Goal: Transaction & Acquisition: Purchase product/service

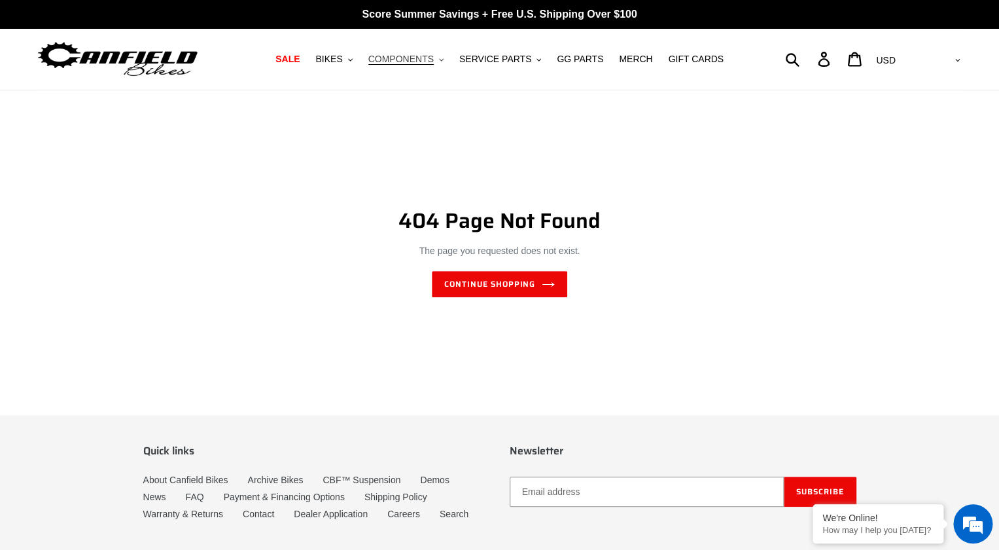
click at [439, 60] on button "COMPONENTS .cls-1{fill:#231f20}" at bounding box center [406, 59] width 88 height 18
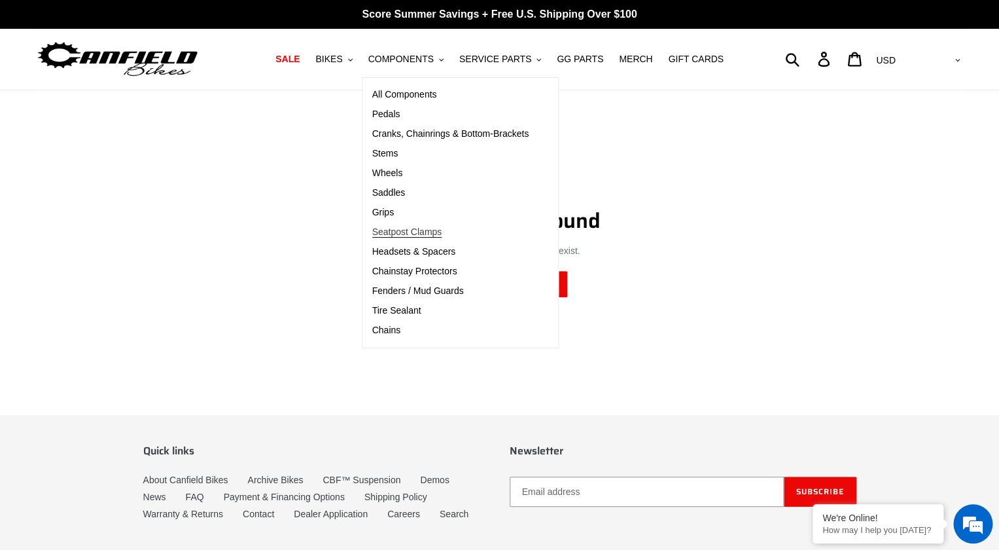
click at [428, 228] on span "Seatpost Clamps" at bounding box center [407, 231] width 70 height 11
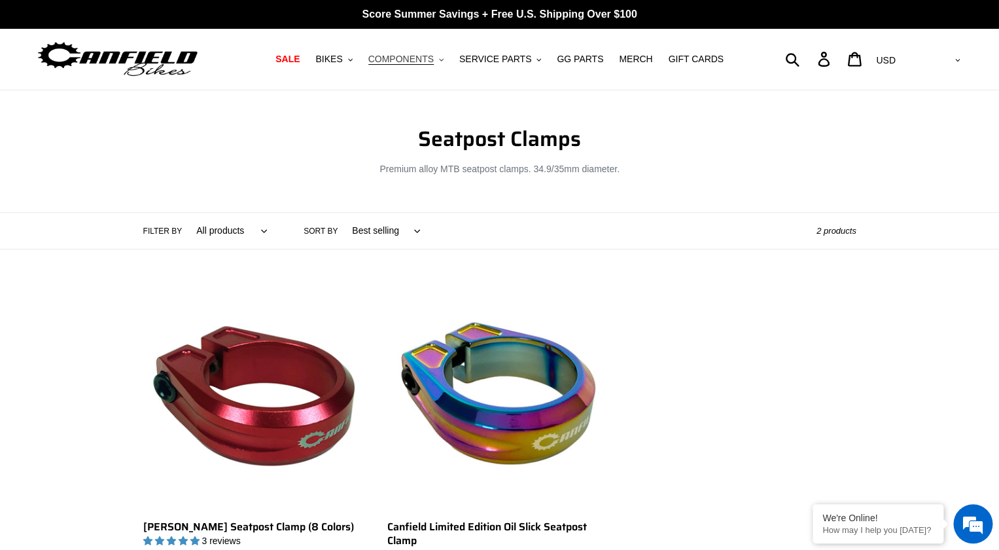
click at [434, 54] on span "COMPONENTS" at bounding box center [400, 59] width 65 height 11
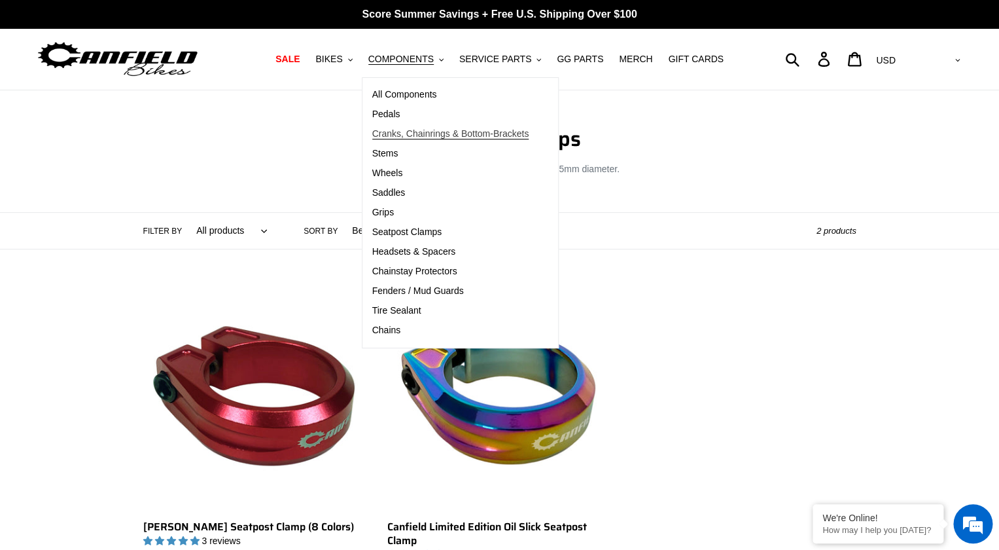
click at [420, 133] on span "Cranks, Chainrings & Bottom-Brackets" at bounding box center [450, 133] width 157 height 11
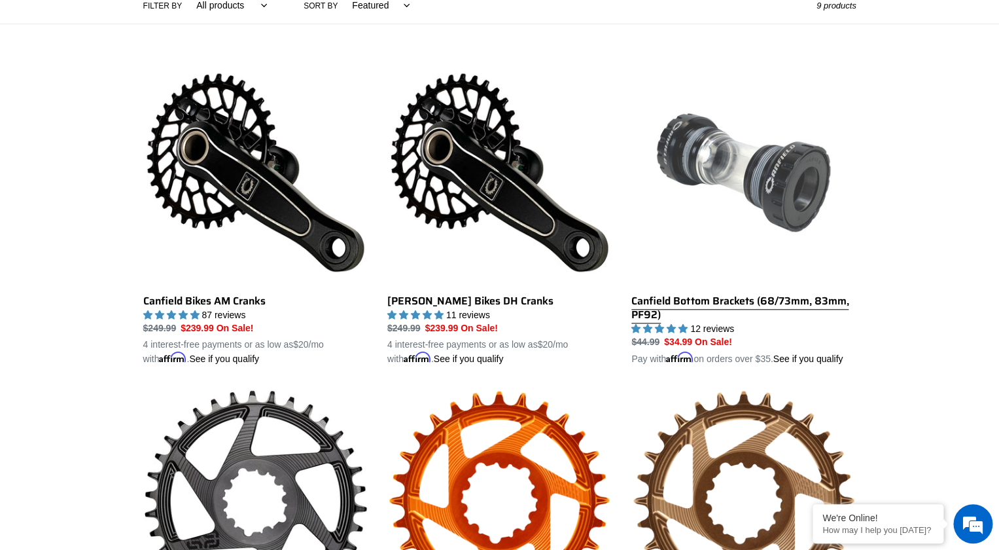
click at [743, 302] on link "Canfield Bottom Brackets (68/73mm, 83mm, PF92)" at bounding box center [744, 213] width 224 height 306
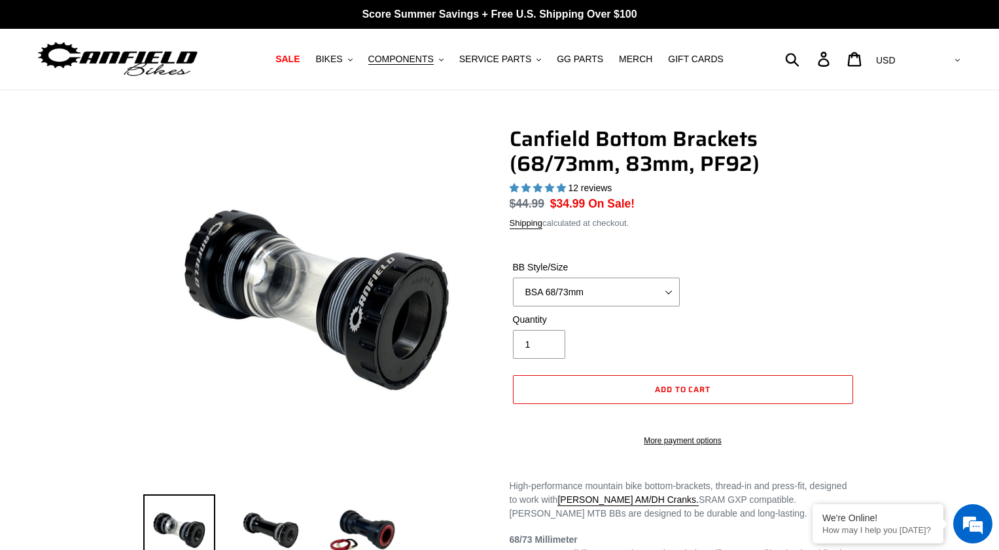
select select "highest-rating"
click option "BSA 83mm" at bounding box center [0, 0] width 0 height 0
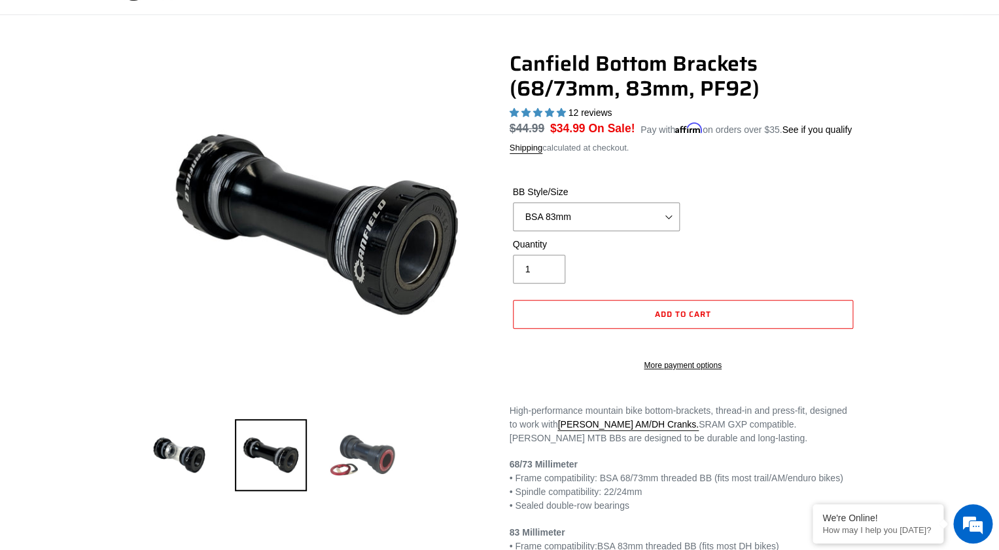
click at [355, 467] on img at bounding box center [363, 455] width 72 height 72
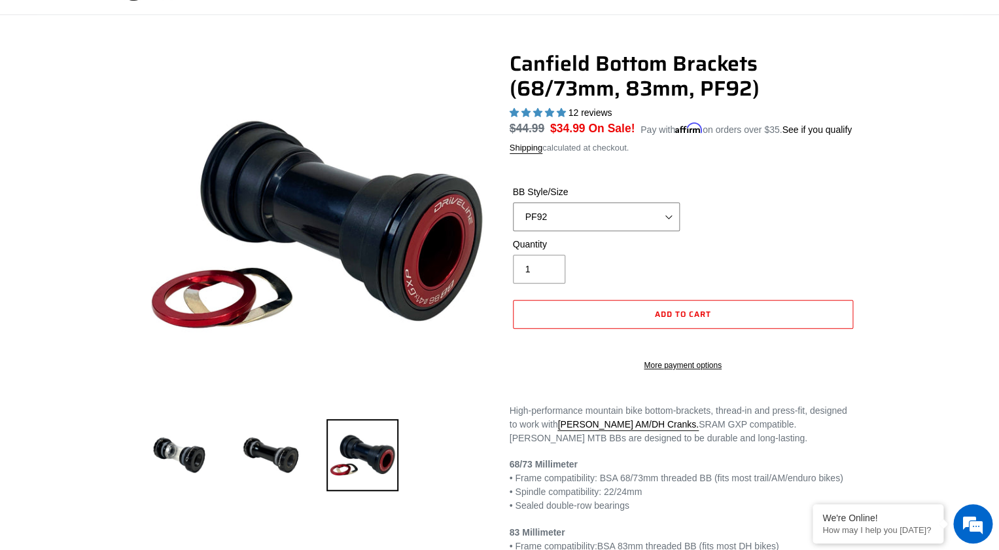
click at [513, 202] on select "BSA 68/73mm BSA 83mm PF92" at bounding box center [596, 216] width 167 height 29
select select "BSA 83mm"
click option "BSA 83mm" at bounding box center [0, 0] width 0 height 0
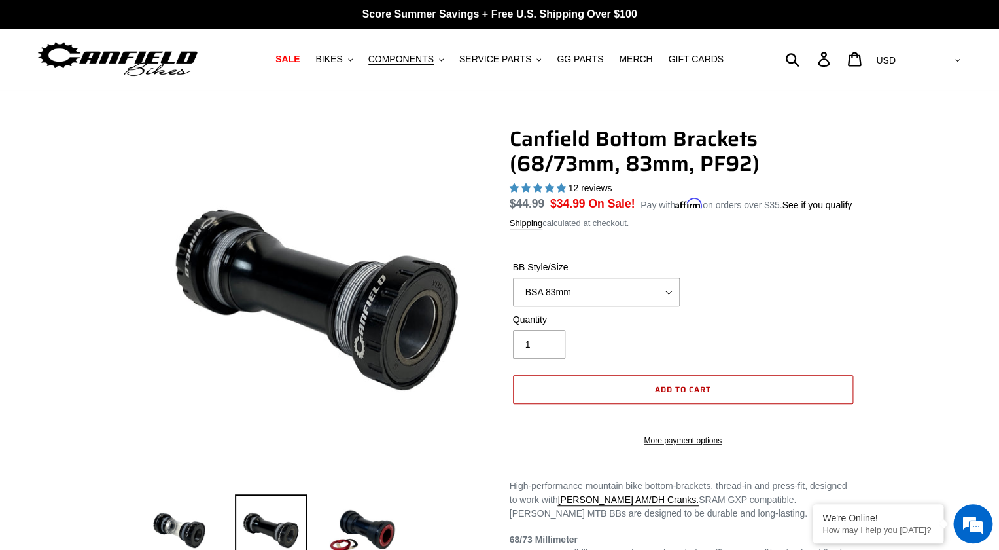
click at [706, 399] on button "Add to cart" at bounding box center [683, 389] width 340 height 29
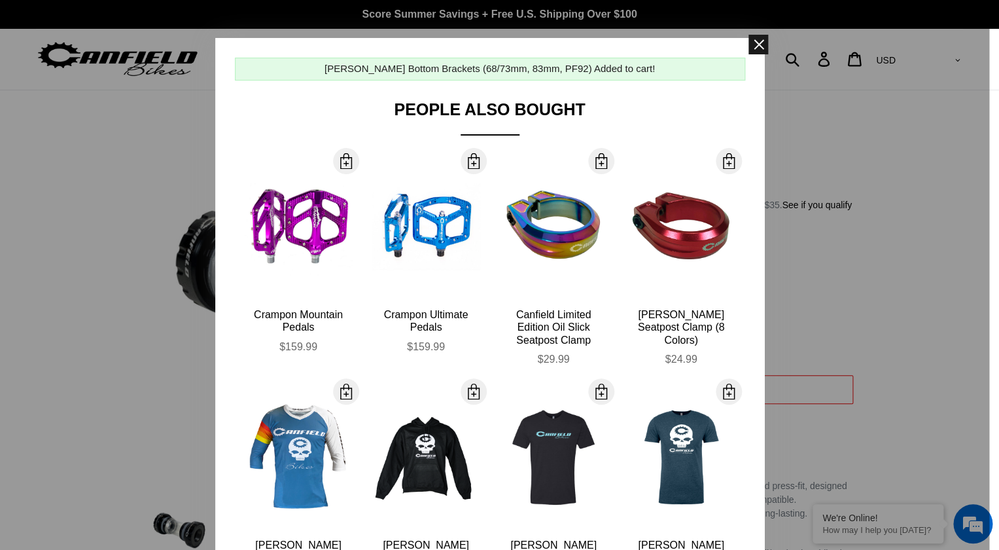
click at [762, 40] on span at bounding box center [759, 45] width 20 height 20
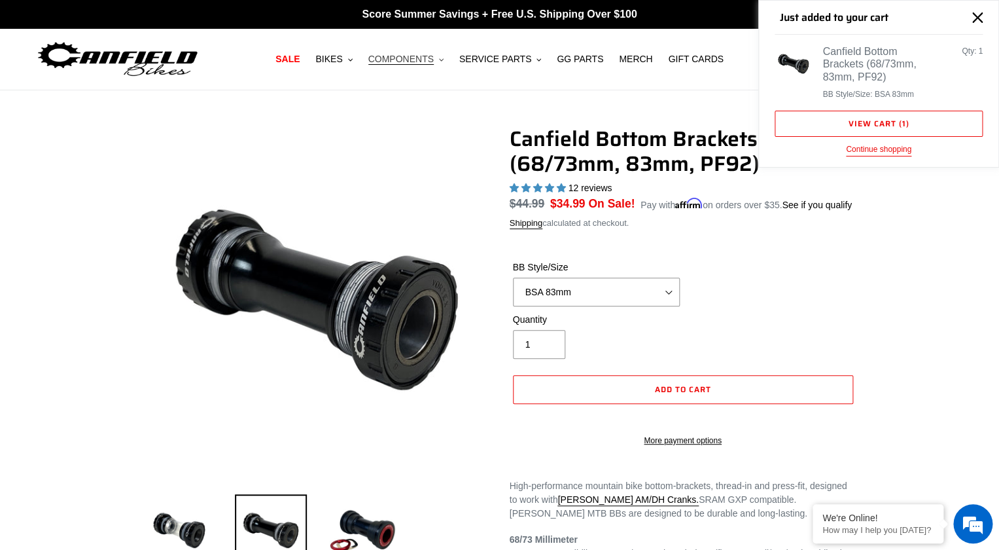
click at [443, 61] on icon "button" at bounding box center [441, 59] width 5 height 3
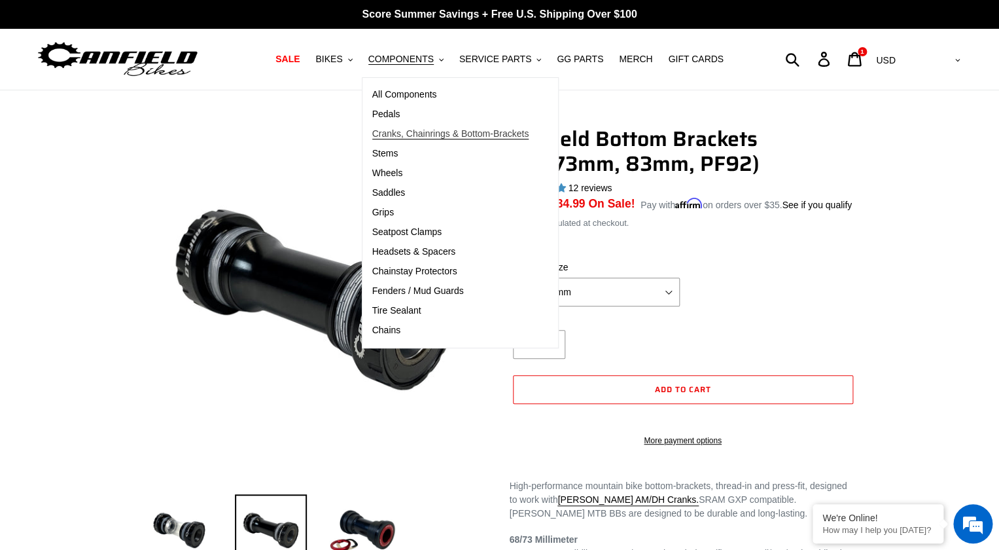
click at [395, 130] on span "Cranks, Chainrings & Bottom-Brackets" at bounding box center [450, 133] width 157 height 11
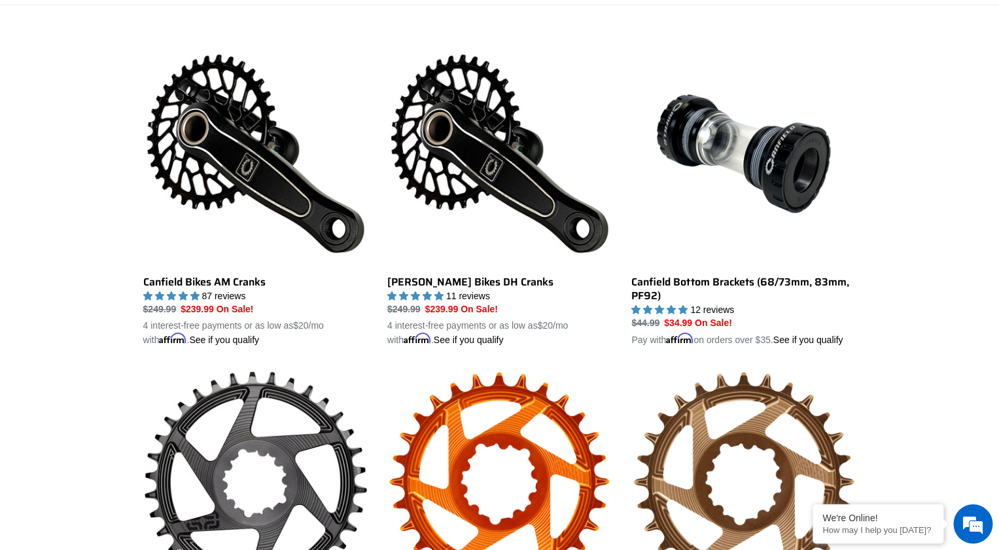
scroll to position [384, 0]
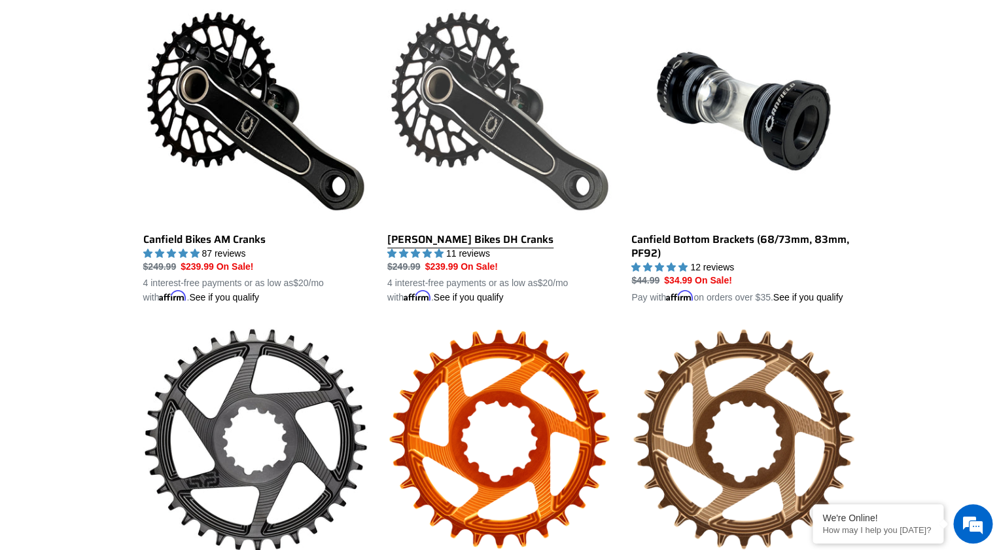
click at [489, 237] on link "[PERSON_NAME] Bikes DH Cranks" at bounding box center [499, 152] width 224 height 306
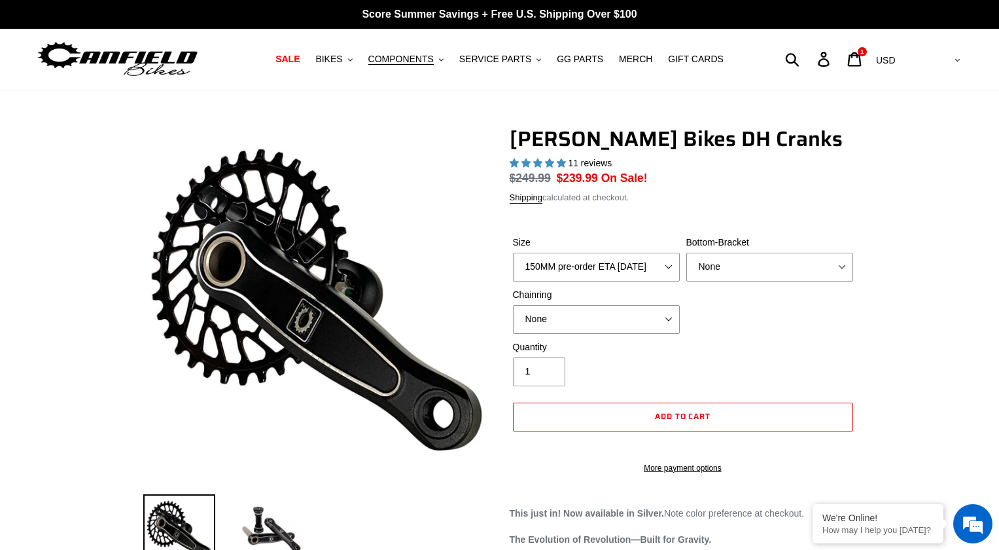
select select "highest-rating"
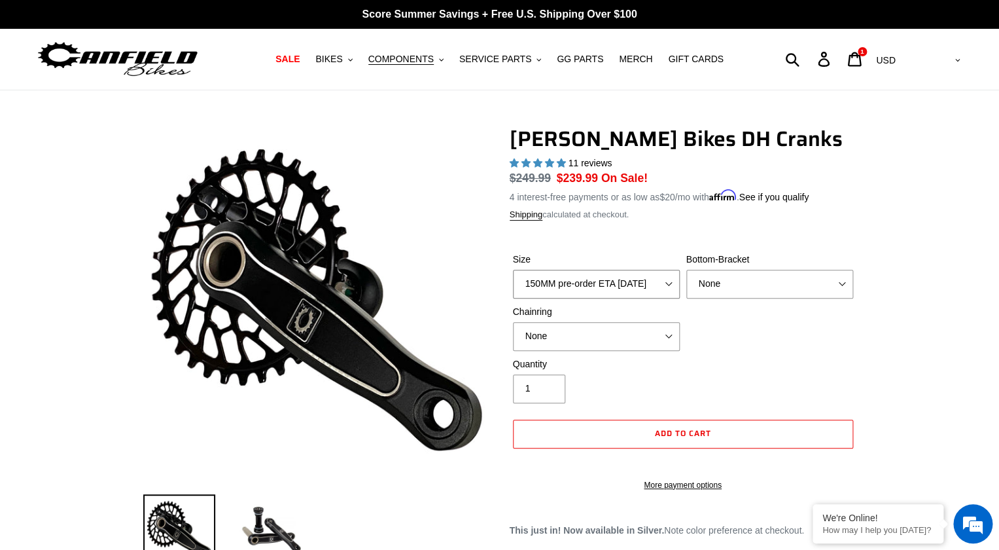
select select "165MM pre-order ETA 9/30/25"
click option "165MM pre-order ETA 9/30/25" at bounding box center [0, 0] width 0 height 0
select select "BSA Threaded 83mm"
click option "BSA Threaded 83mm" at bounding box center [0, 0] width 0 height 0
select select "34t Round"
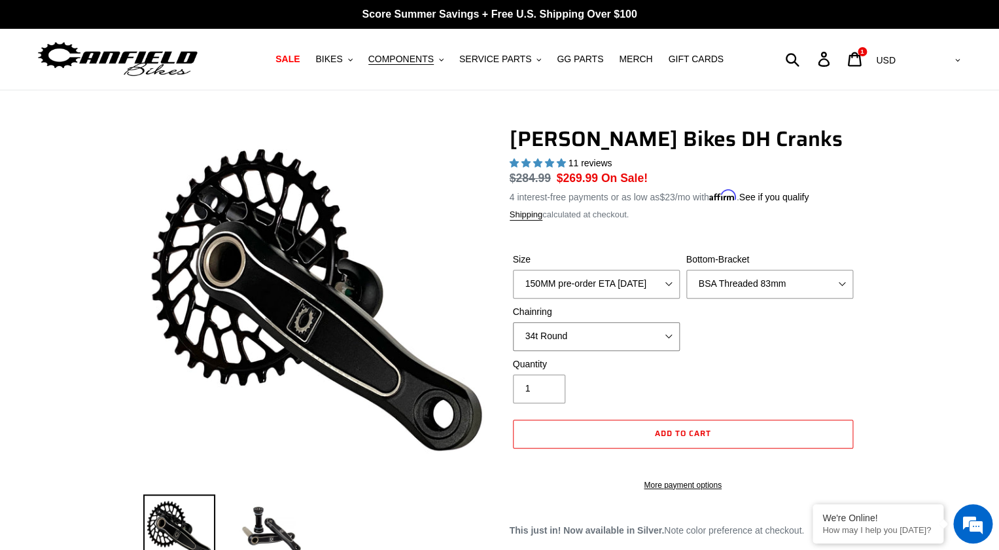
click option "34t Round" at bounding box center [0, 0] width 0 height 0
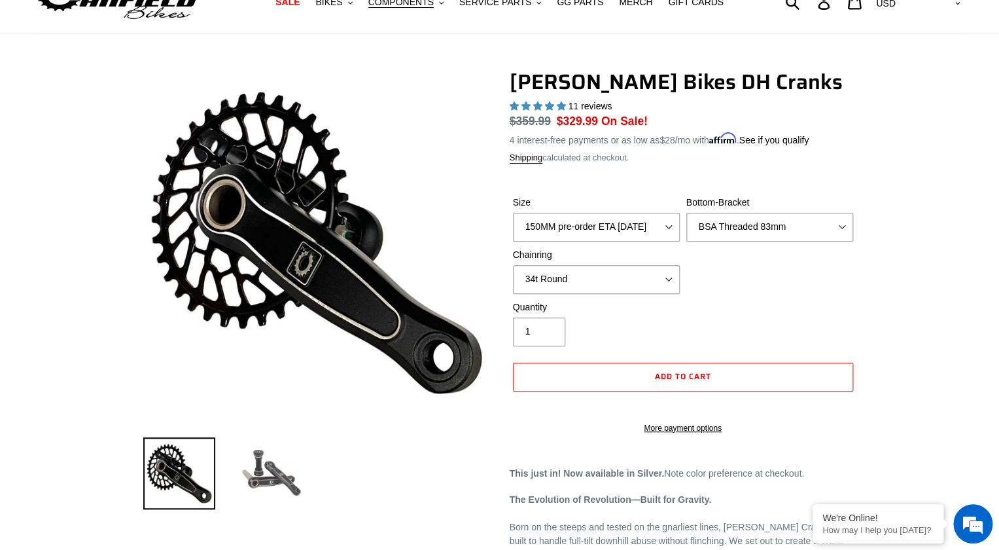
click at [266, 473] on img at bounding box center [271, 473] width 72 height 72
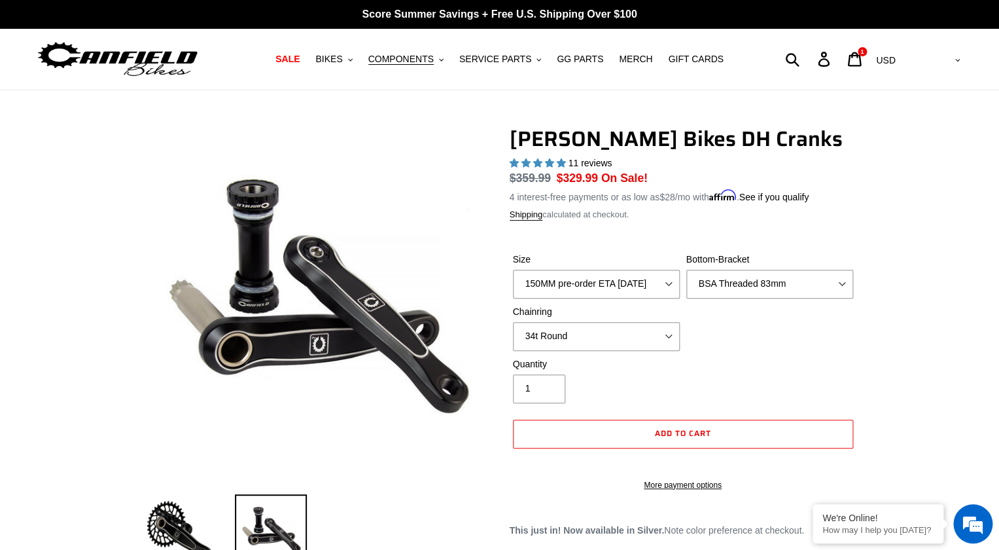
click at [825, 339] on div "Size 150MM pre-order ETA 9/30/25 155MM pre-order ETA 9/30/25 160MM pre-order ET…" at bounding box center [683, 305] width 347 height 105
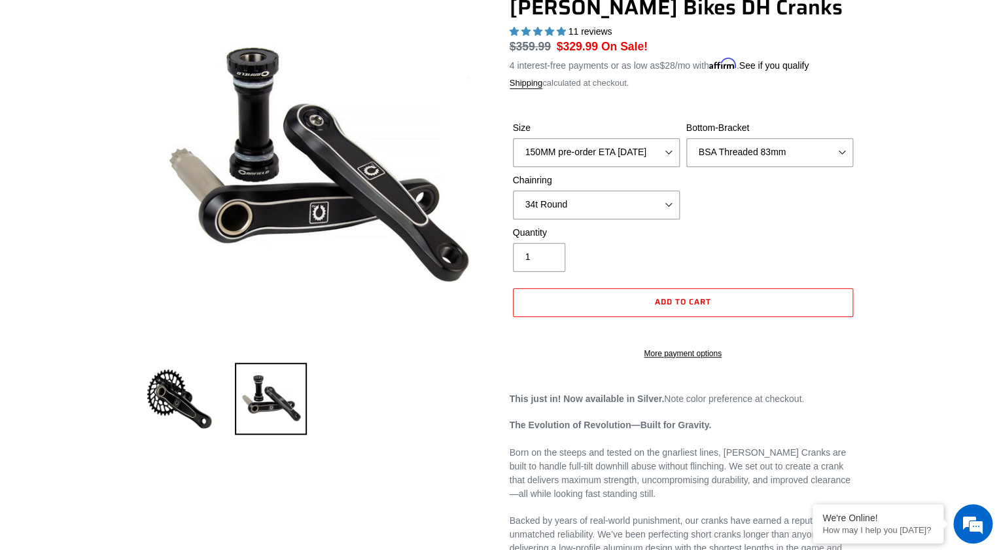
scroll to position [134, 0]
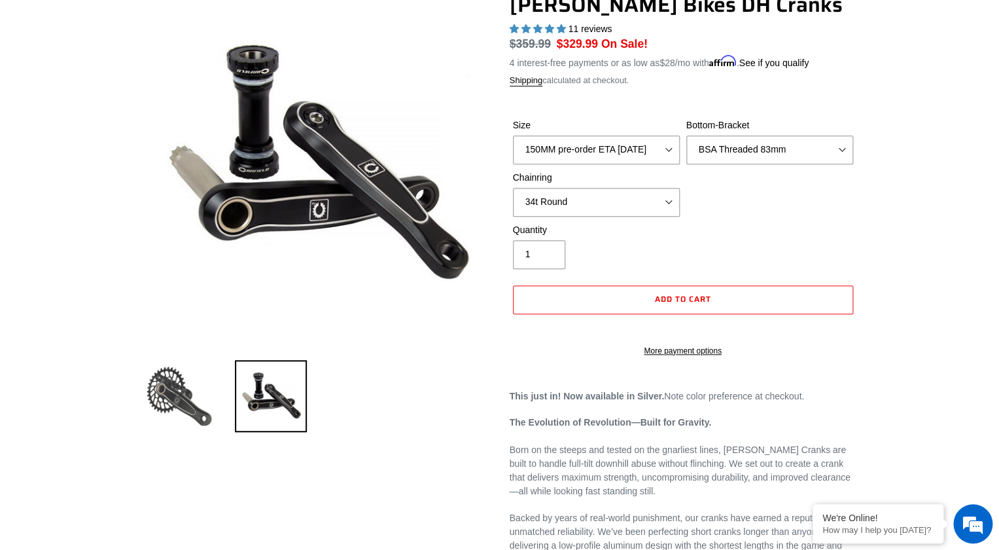
click at [154, 396] on img at bounding box center [179, 396] width 72 height 72
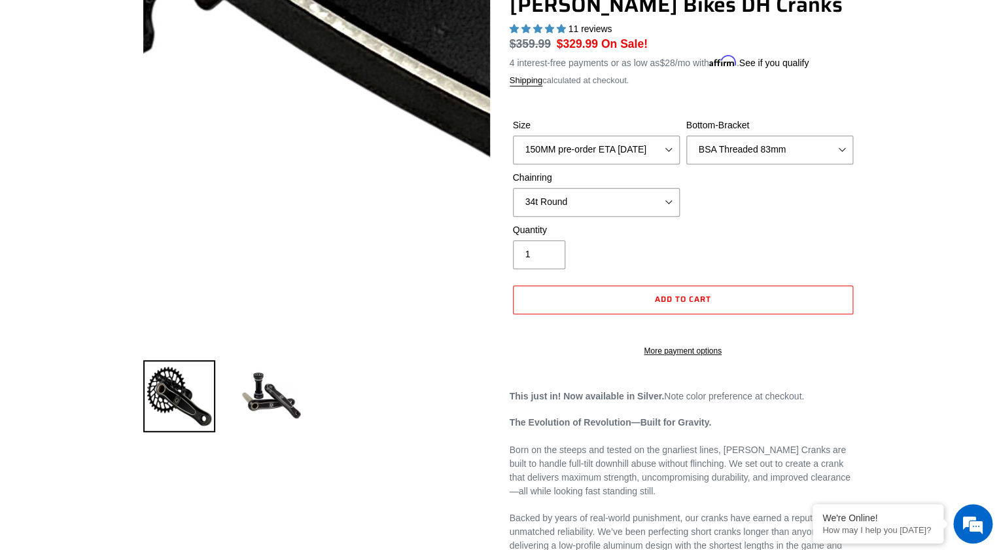
scroll to position [0, 0]
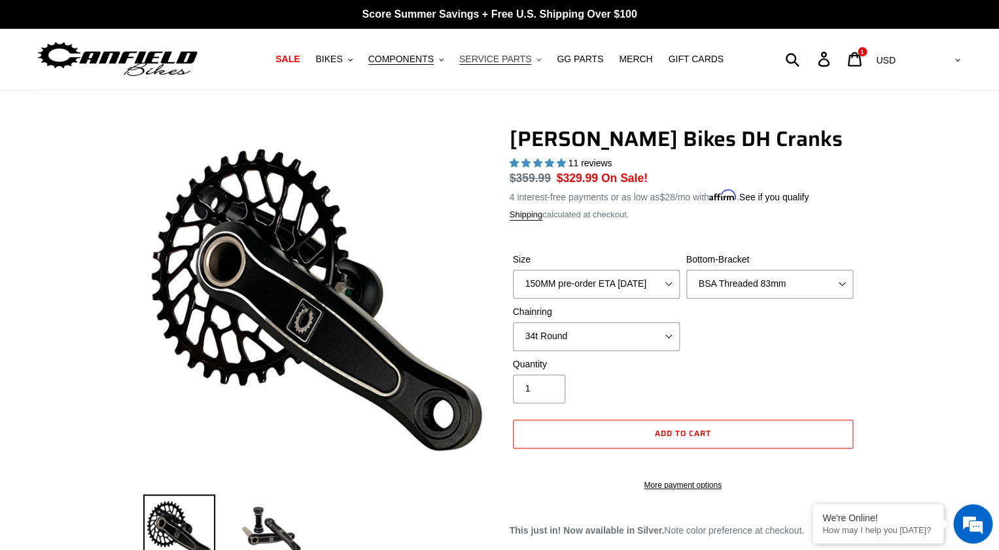
click at [531, 56] on button "SERVICE PARTS .cls-1{fill:#231f20}" at bounding box center [500, 59] width 95 height 18
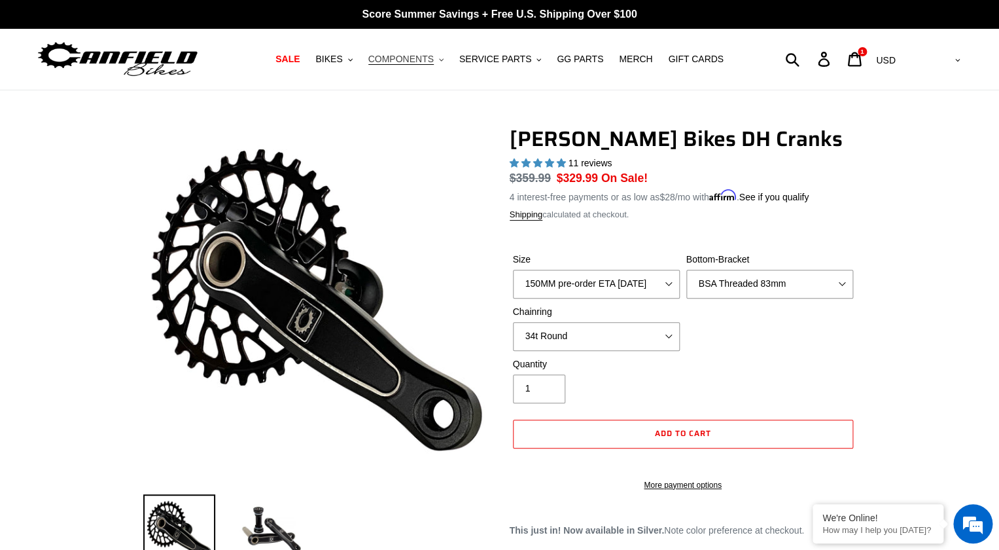
click at [425, 56] on span "COMPONENTS" at bounding box center [400, 59] width 65 height 11
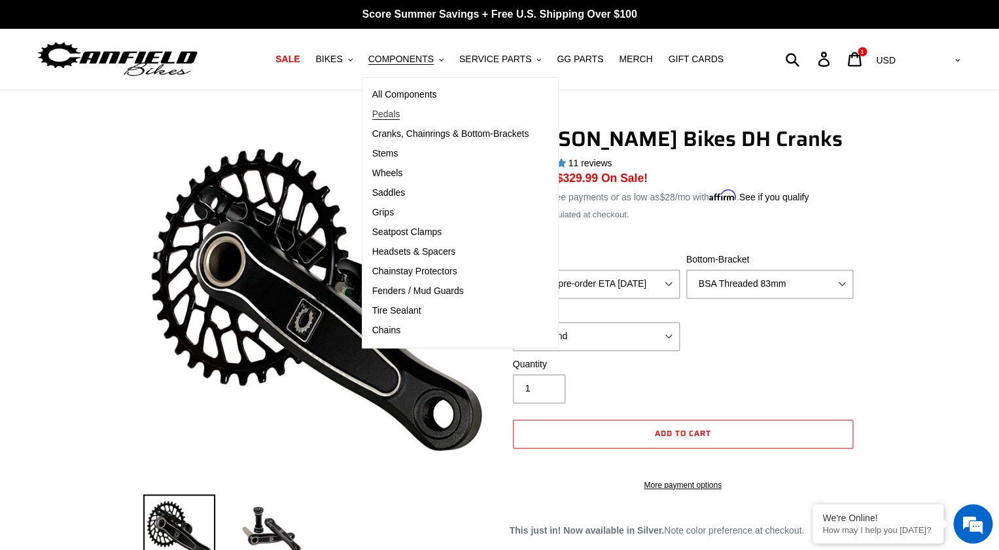
click at [385, 116] on span "Pedals" at bounding box center [386, 114] width 28 height 11
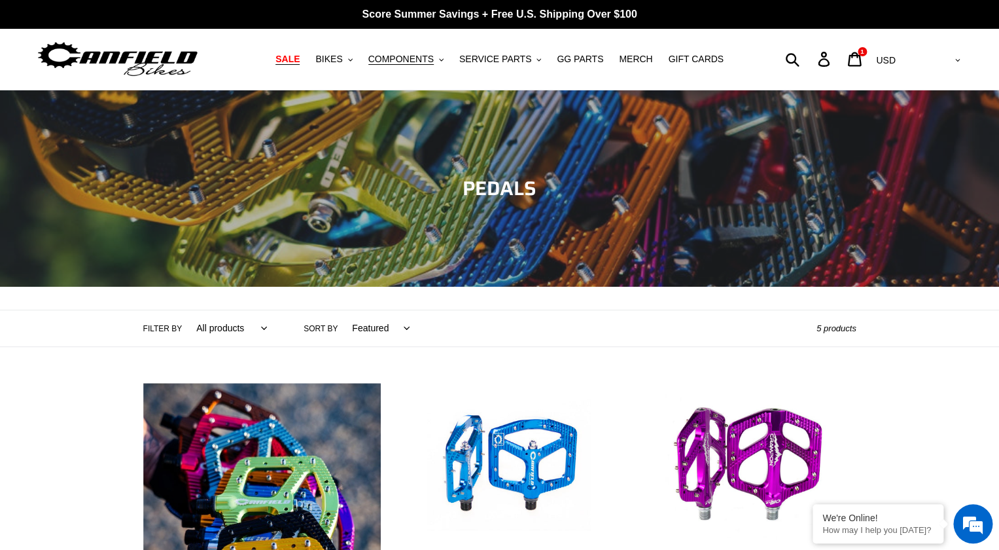
click at [289, 58] on span "SALE" at bounding box center [288, 59] width 24 height 11
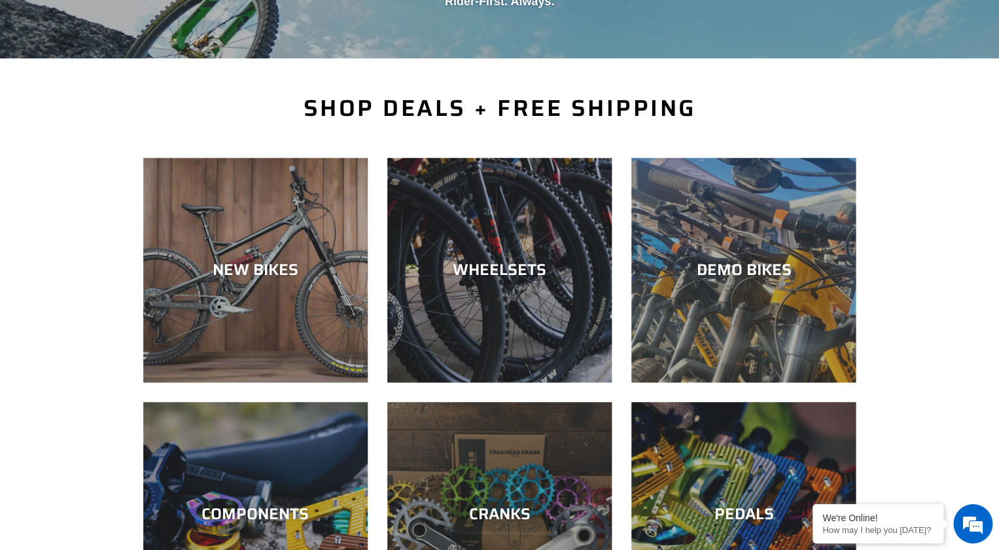
scroll to position [239, 0]
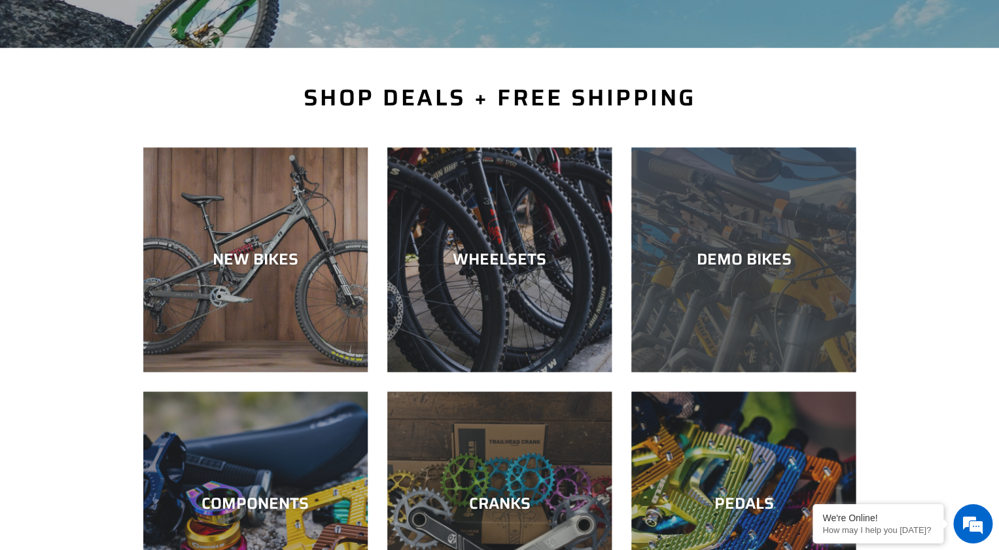
click at [784, 372] on div "DEMO BIKES" at bounding box center [744, 372] width 224 height 0
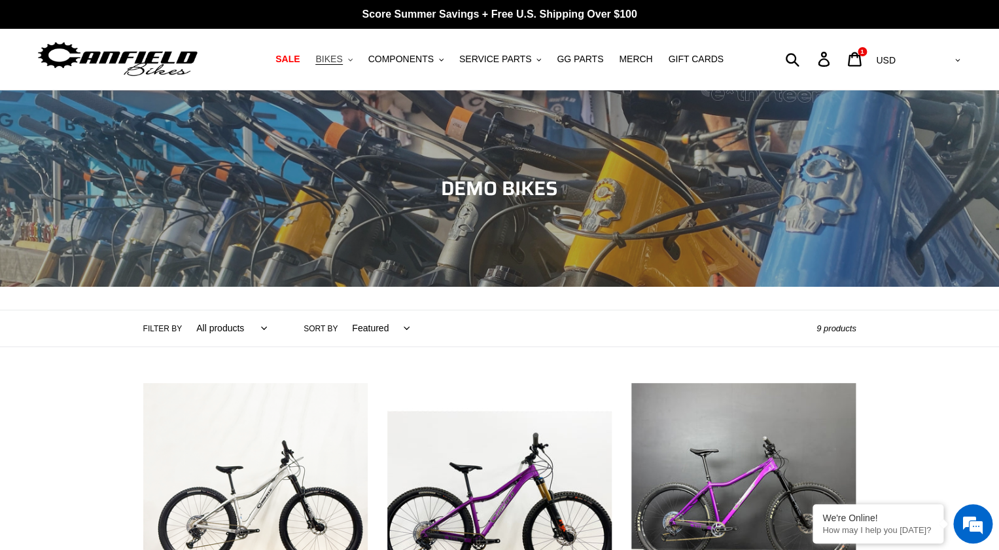
click at [338, 58] on span "BIKES" at bounding box center [328, 59] width 27 height 11
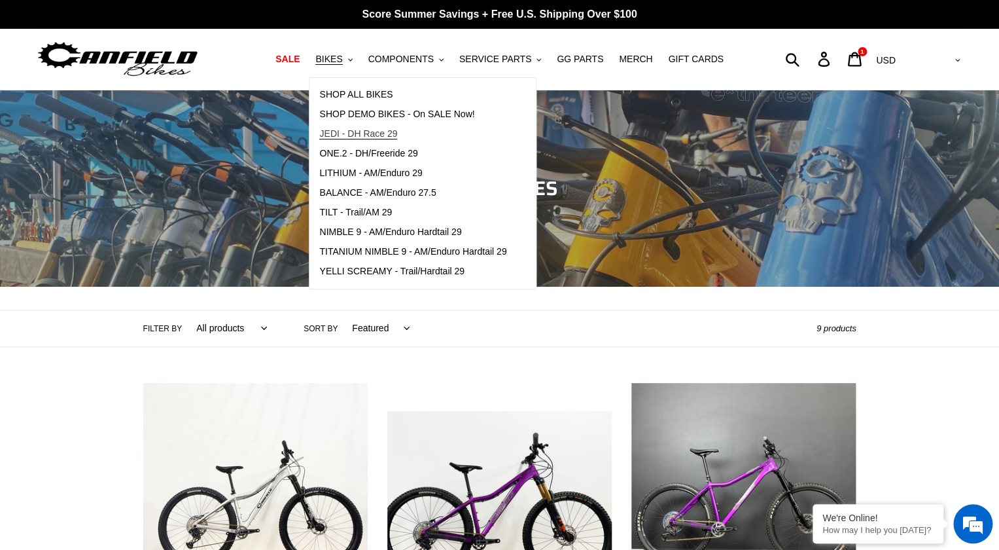
click at [378, 139] on span "JEDI - DH Race 29" at bounding box center [358, 133] width 78 height 11
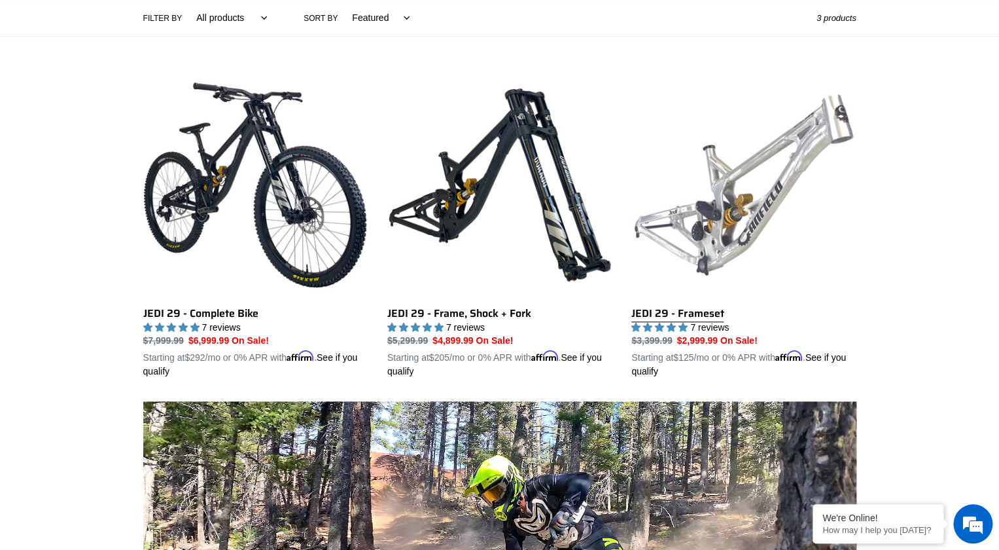
click at [713, 314] on link "JEDI 29 - Frameset" at bounding box center [744, 226] width 224 height 306
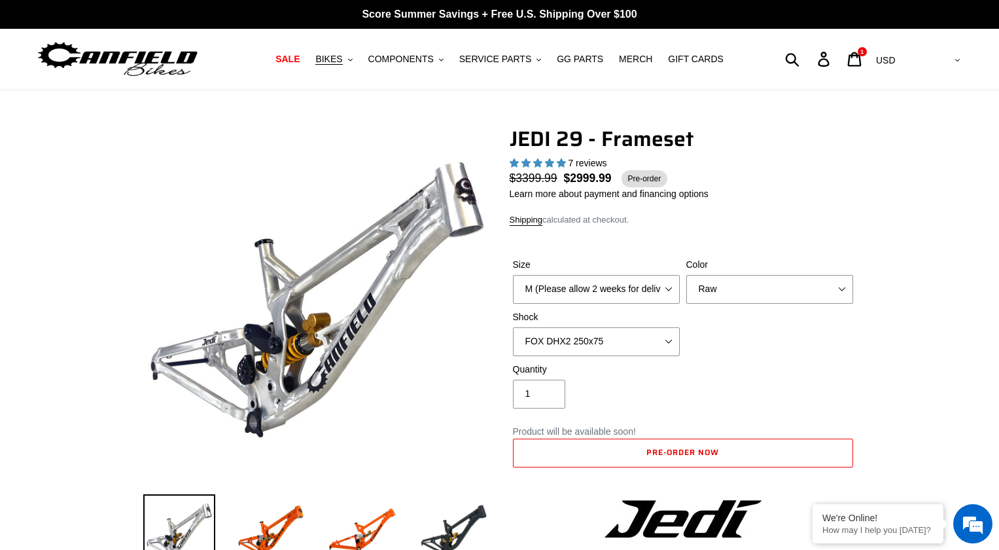
select select "highest-rating"
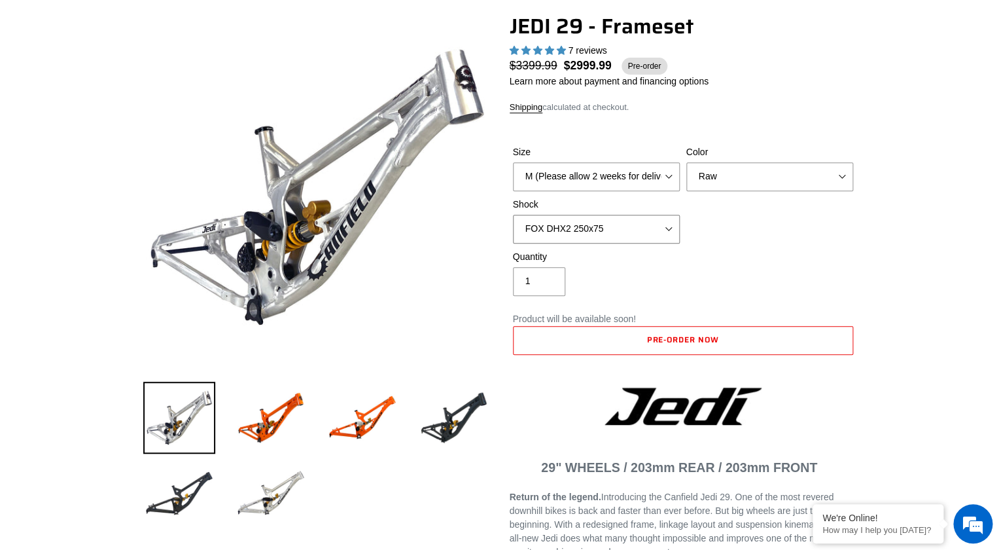
scroll to position [115, 0]
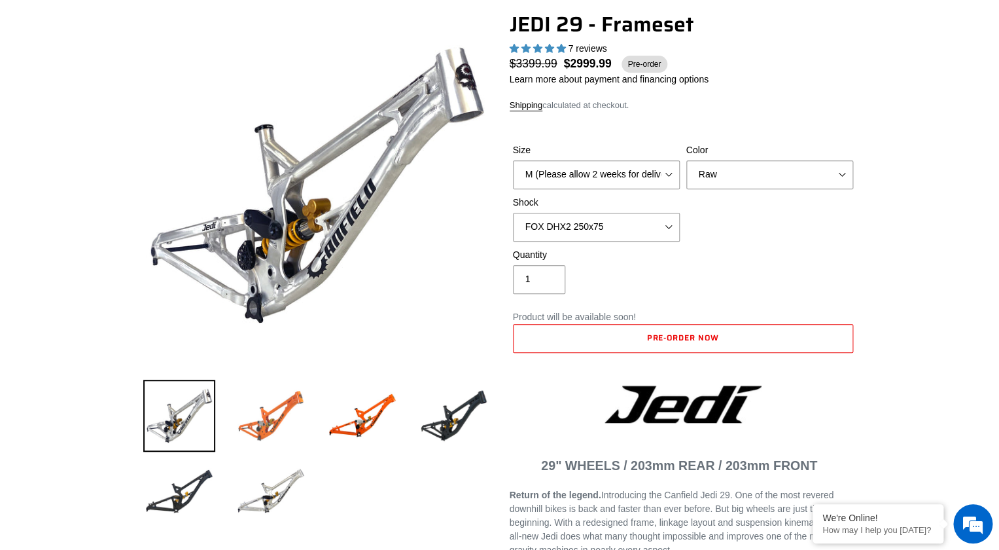
click at [288, 403] on img at bounding box center [271, 416] width 72 height 72
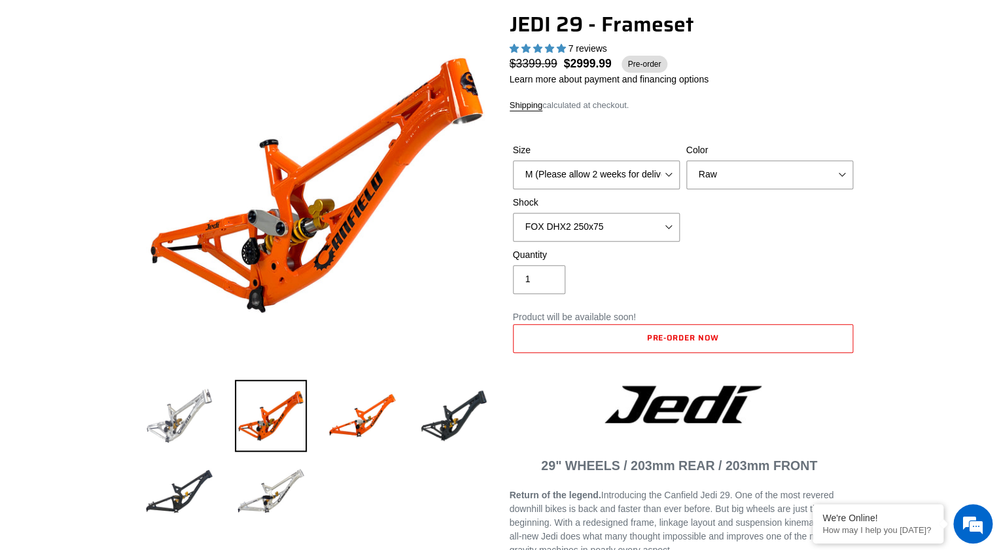
click at [194, 404] on img at bounding box center [179, 416] width 72 height 72
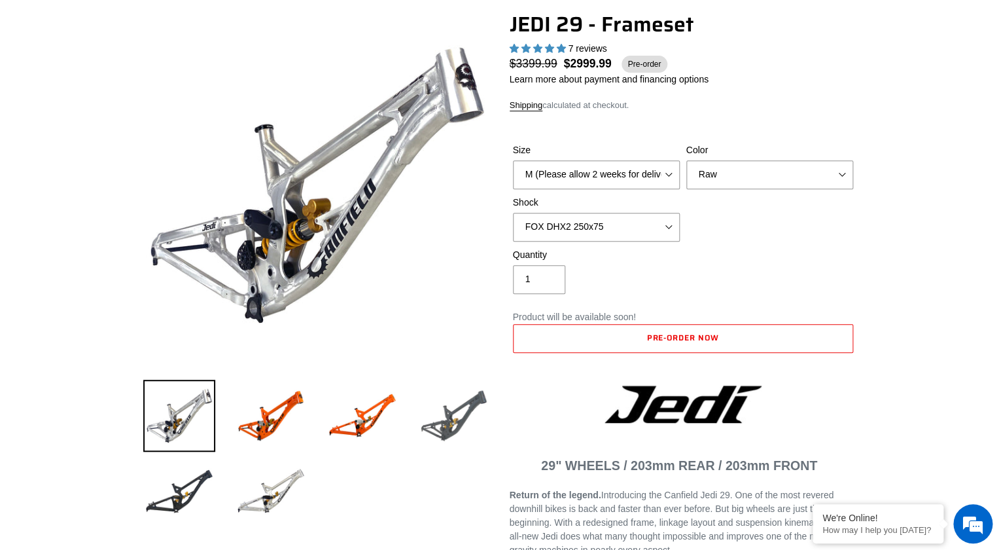
click at [475, 417] on img at bounding box center [454, 416] width 72 height 72
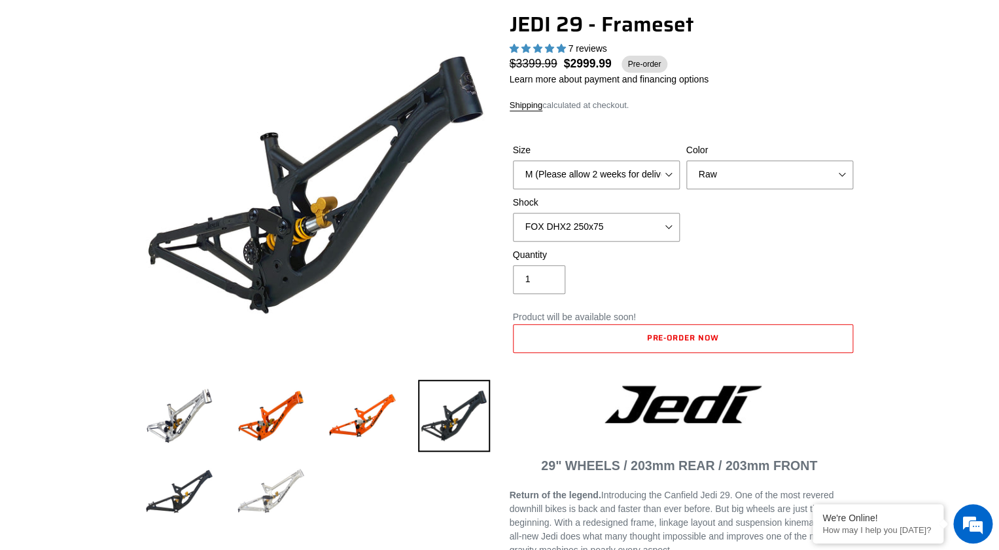
click at [264, 516] on img at bounding box center [271, 491] width 72 height 72
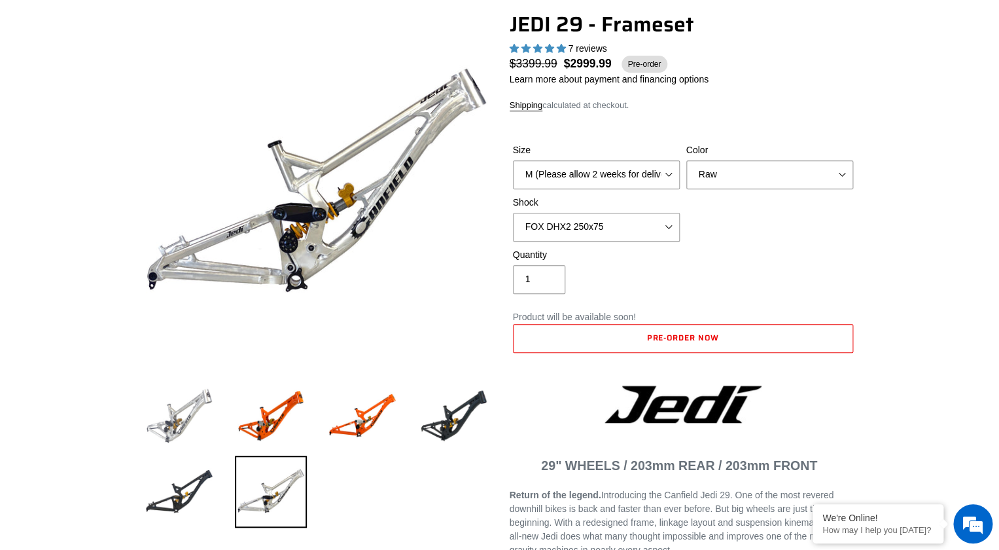
click at [184, 415] on img at bounding box center [179, 416] width 72 height 72
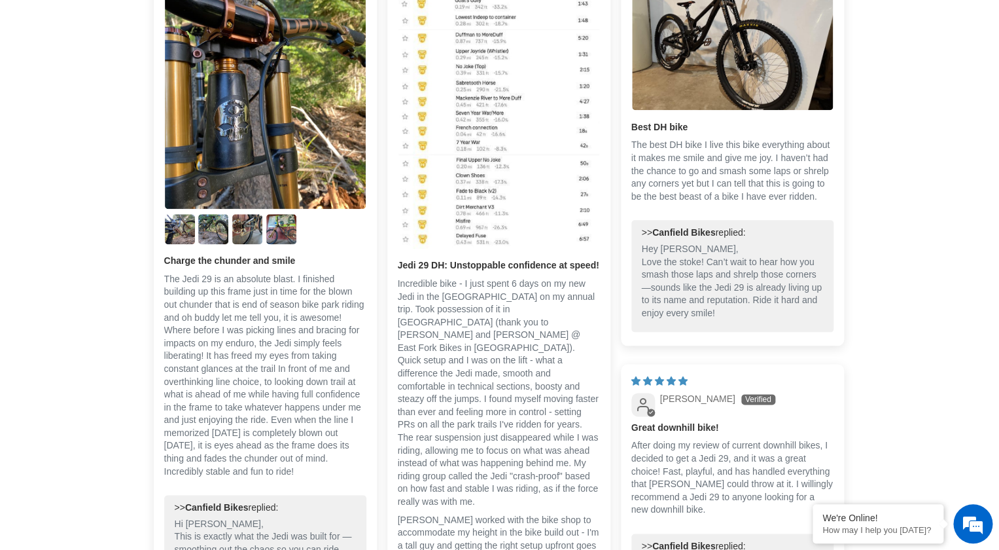
scroll to position [2400, 0]
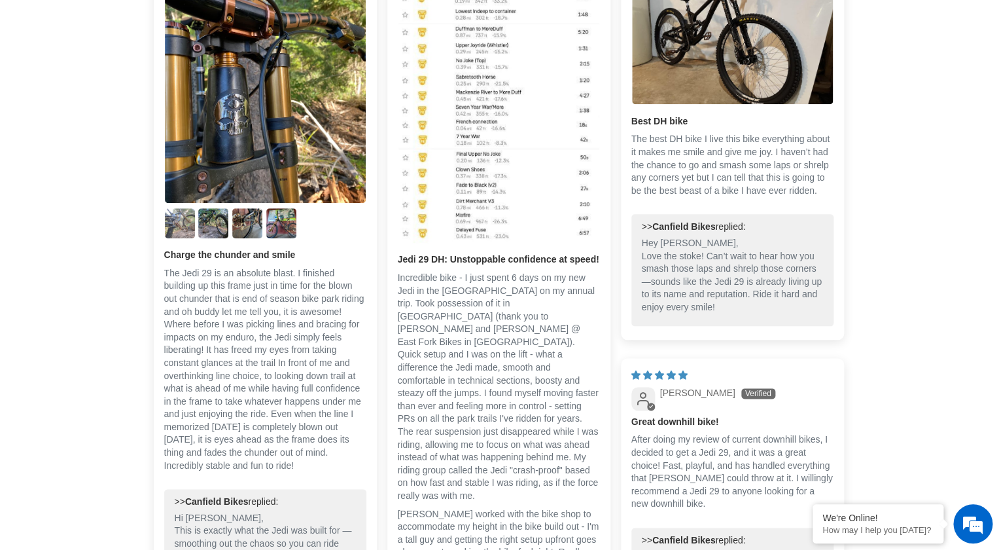
click at [181, 238] on img "Link to user picture 2" at bounding box center [180, 223] width 30 height 30
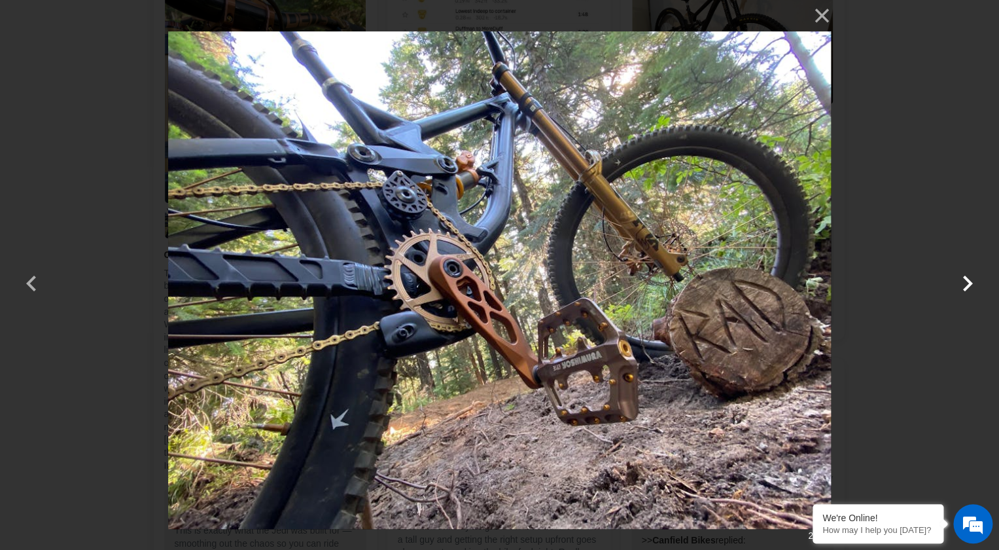
click at [970, 283] on button "button" at bounding box center [967, 274] width 31 height 31
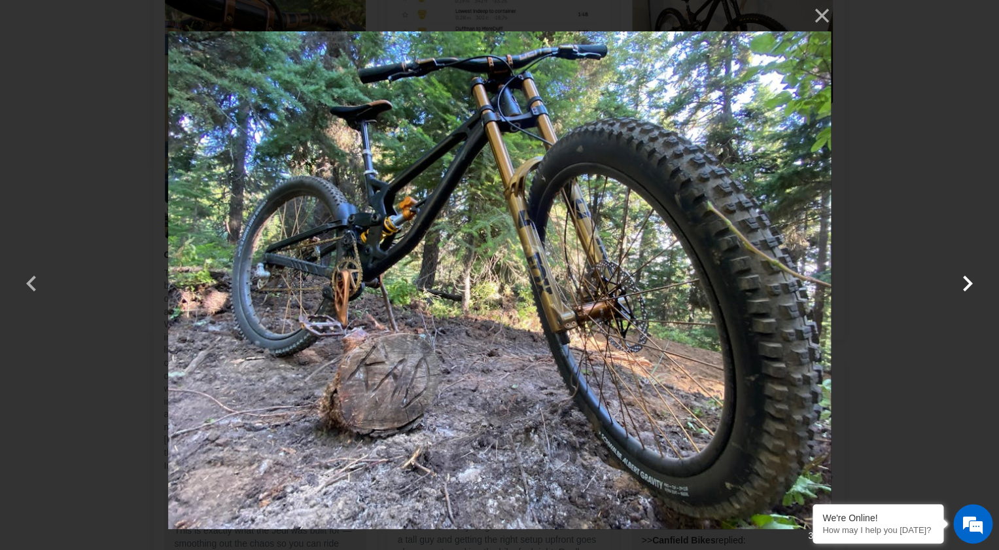
click at [970, 283] on button "button" at bounding box center [967, 274] width 31 height 31
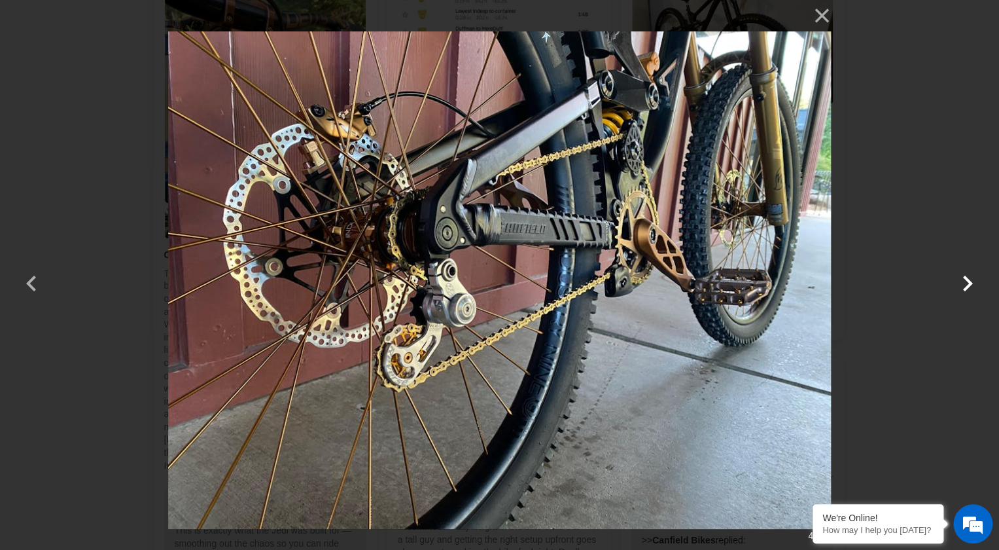
click at [970, 283] on button "button" at bounding box center [967, 274] width 31 height 31
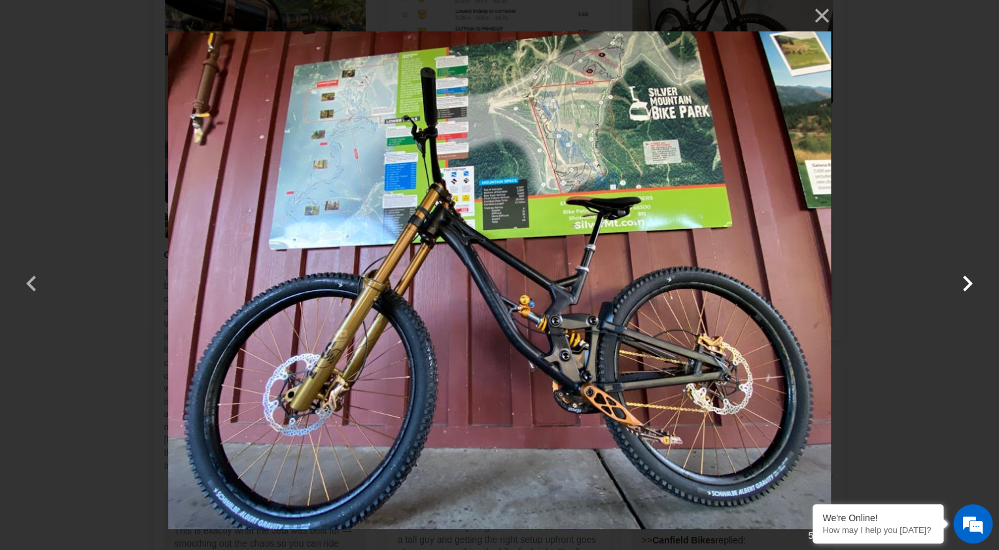
click at [970, 283] on button "button" at bounding box center [967, 274] width 31 height 31
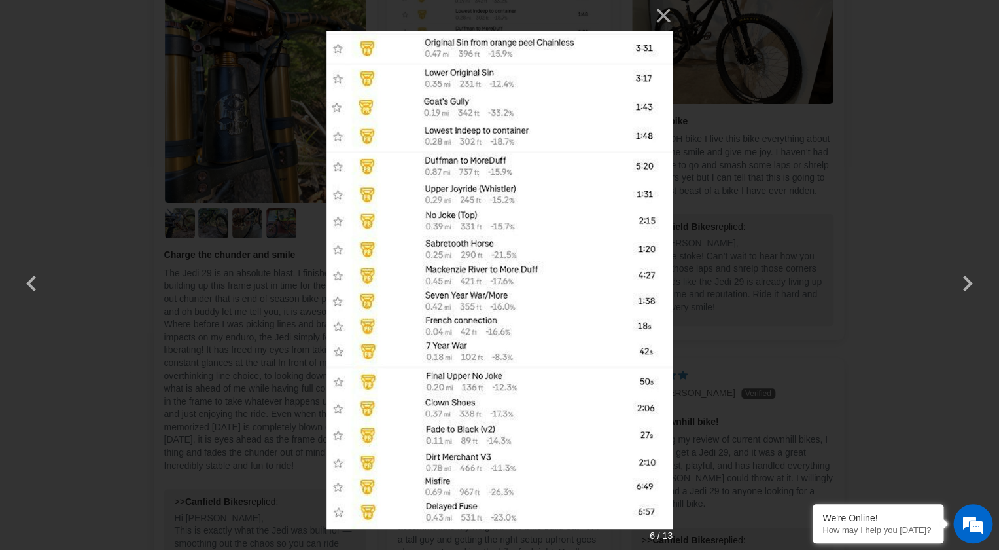
click at [912, 109] on div "× 6 / 13 Loading..." at bounding box center [499, 275] width 999 height 550
